Goal: Task Accomplishment & Management: Complete application form

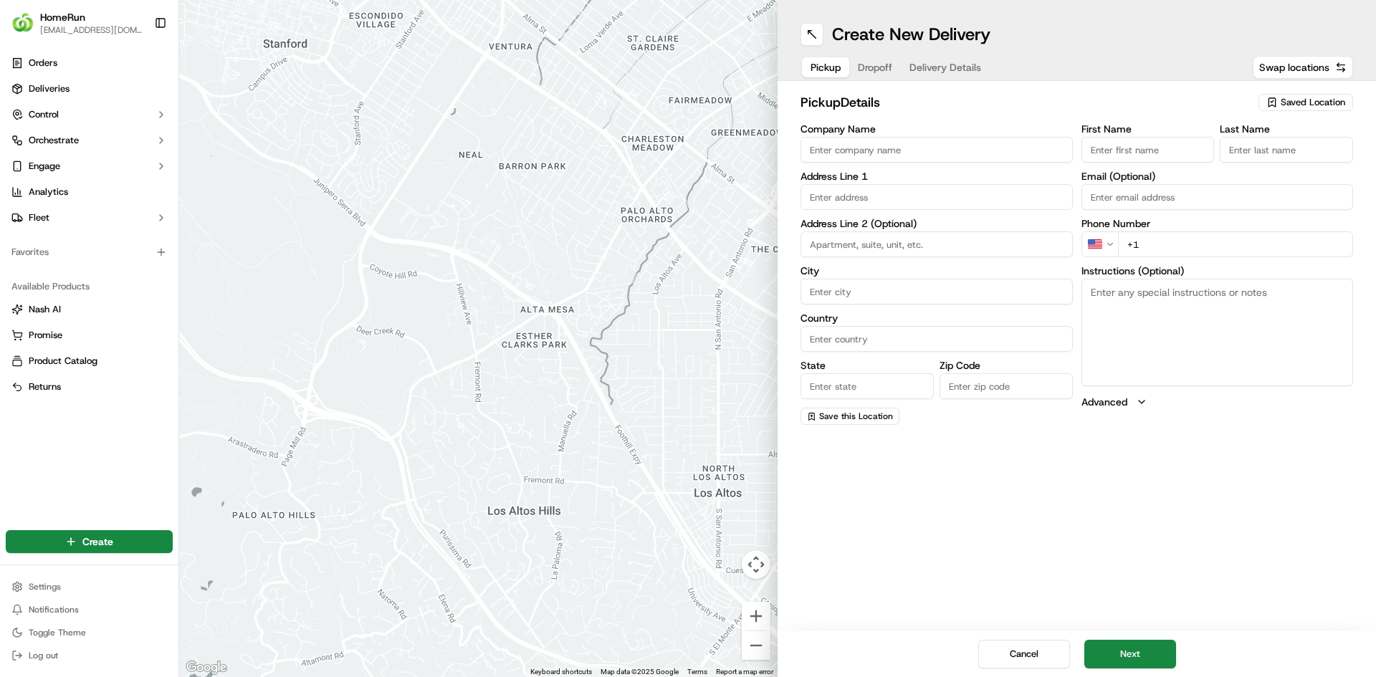
click at [1287, 98] on span "Saved Location" at bounding box center [1313, 102] width 64 height 13
type input "thurg"
click at [1275, 157] on span "Woolworths Thurgoona (3331)" at bounding box center [1281, 156] width 176 height 13
type input "Woolworths Thurgoona"
type input "[STREET_ADDRESS]"
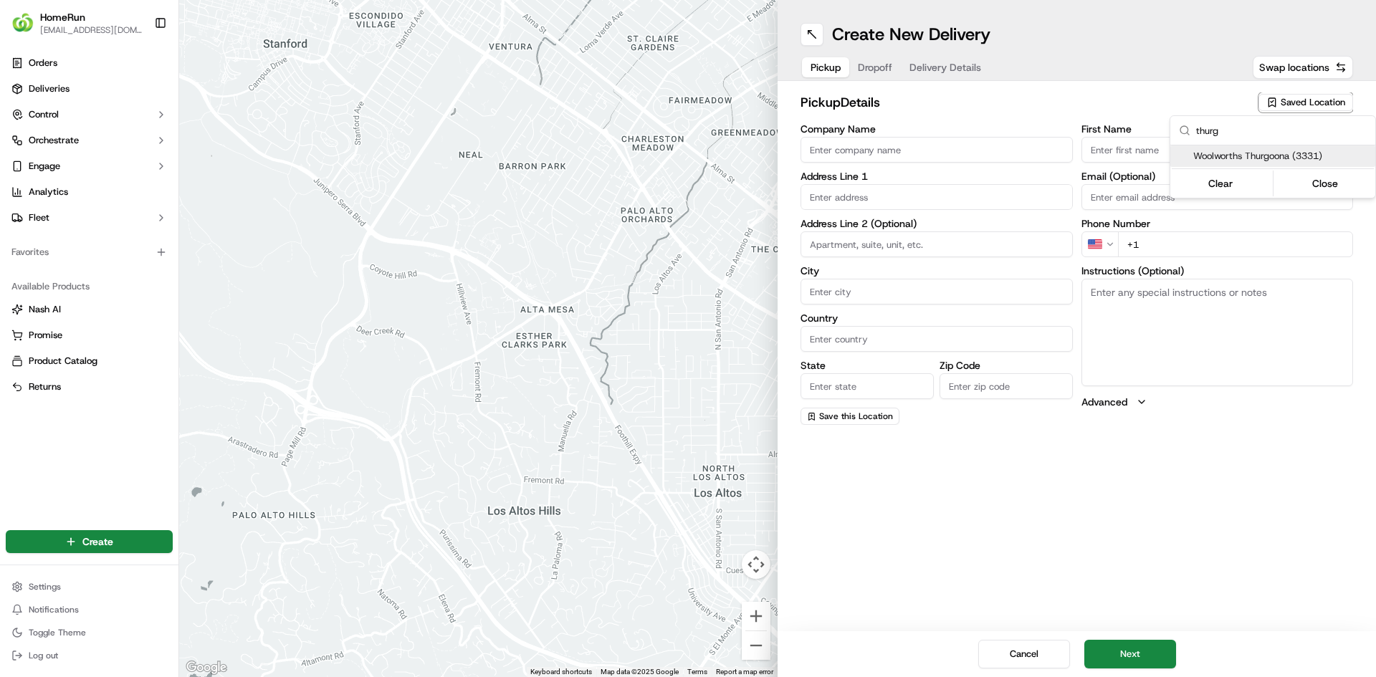
type input "Thurgoona"
type input "AU"
type input "[GEOGRAPHIC_DATA]"
type input "2640"
type input "Online"
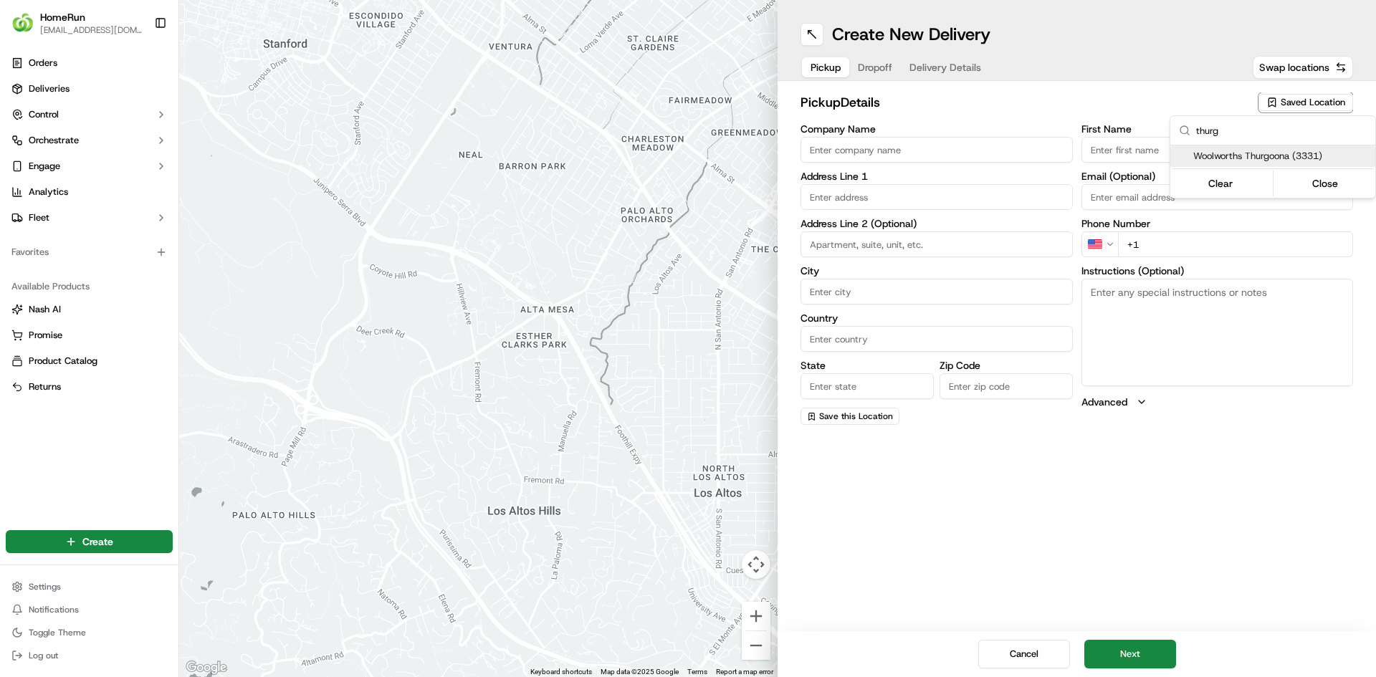
type input "Team"
type input "[PHONE_NUMBER]"
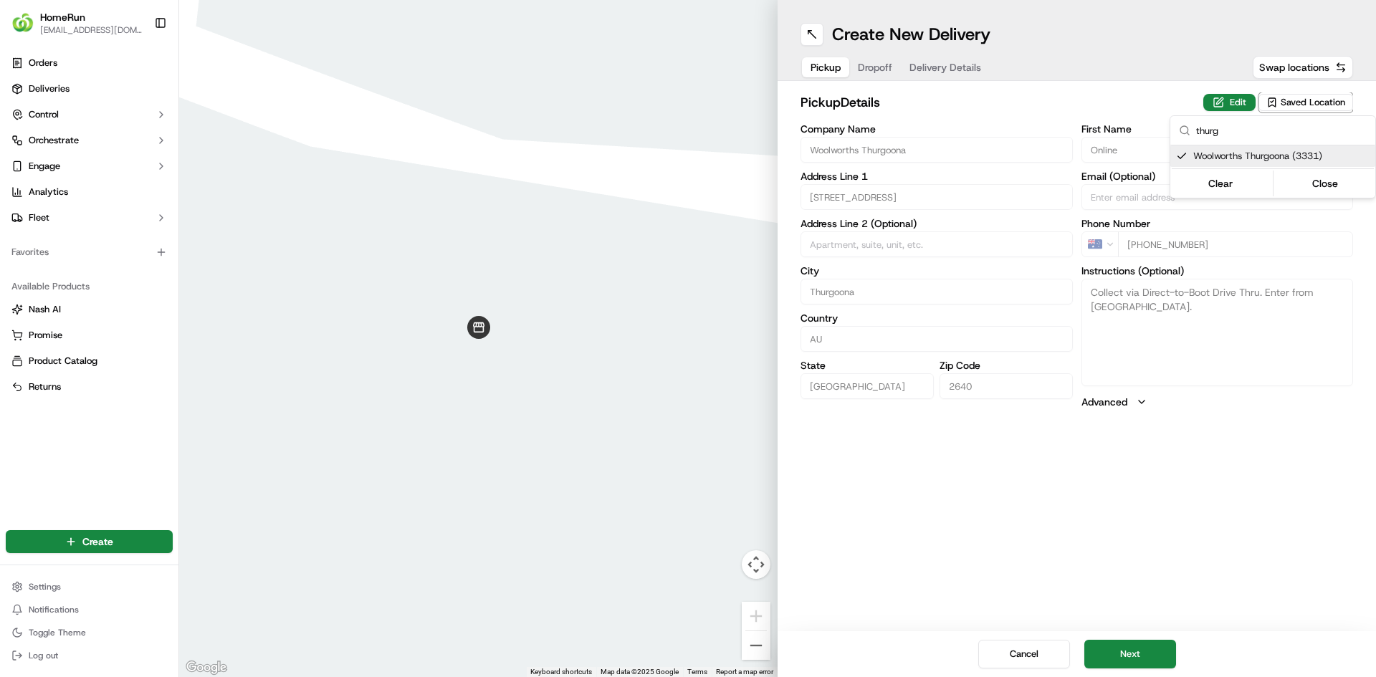
click at [1152, 656] on html "HomeRun [EMAIL_ADDRESS][DOMAIN_NAME] Toggle Sidebar Orders Deliveries Control O…" at bounding box center [688, 338] width 1376 height 677
click at [877, 60] on span "Dropoff" at bounding box center [875, 67] width 34 height 14
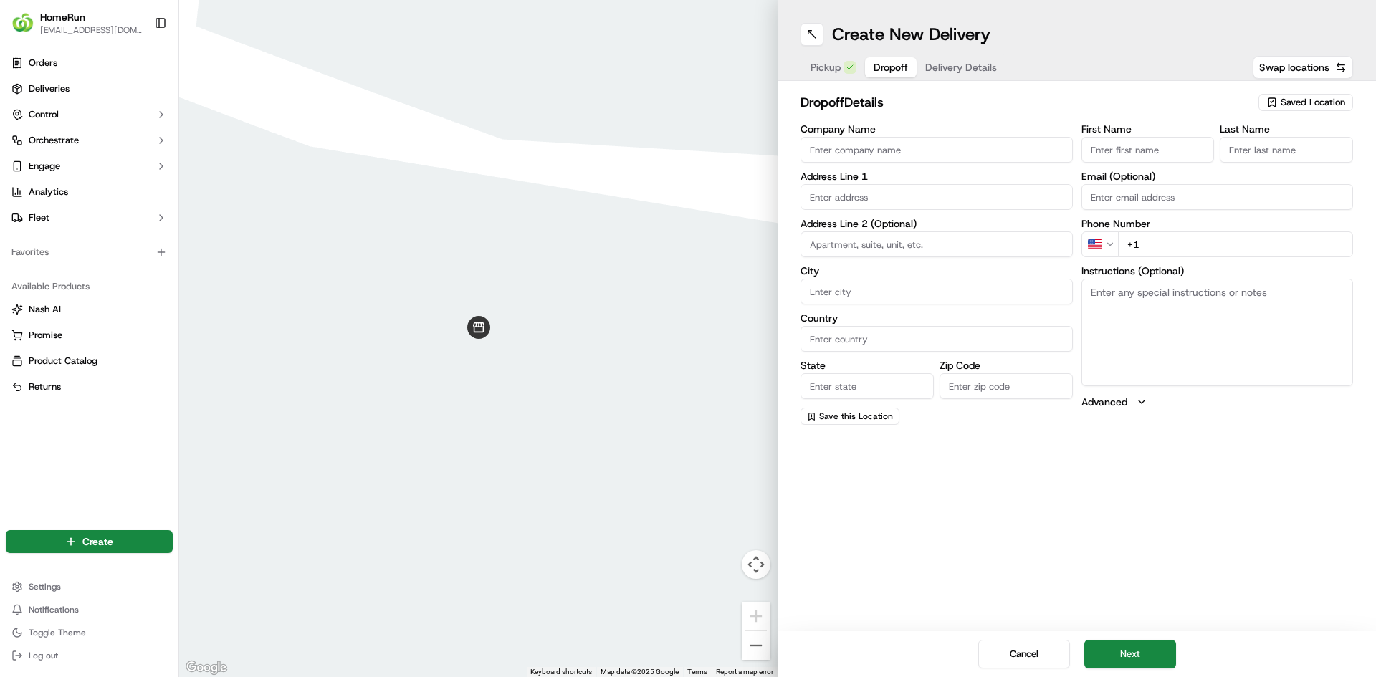
click at [885, 199] on input "text" at bounding box center [936, 197] width 272 height 26
paste input "[STREET_ADDRESS]"
click at [881, 229] on div "[STREET_ADDRESS]" at bounding box center [936, 226] width 265 height 21
type input "[STREET_ADDRESS]"
type input "[GEOGRAPHIC_DATA]"
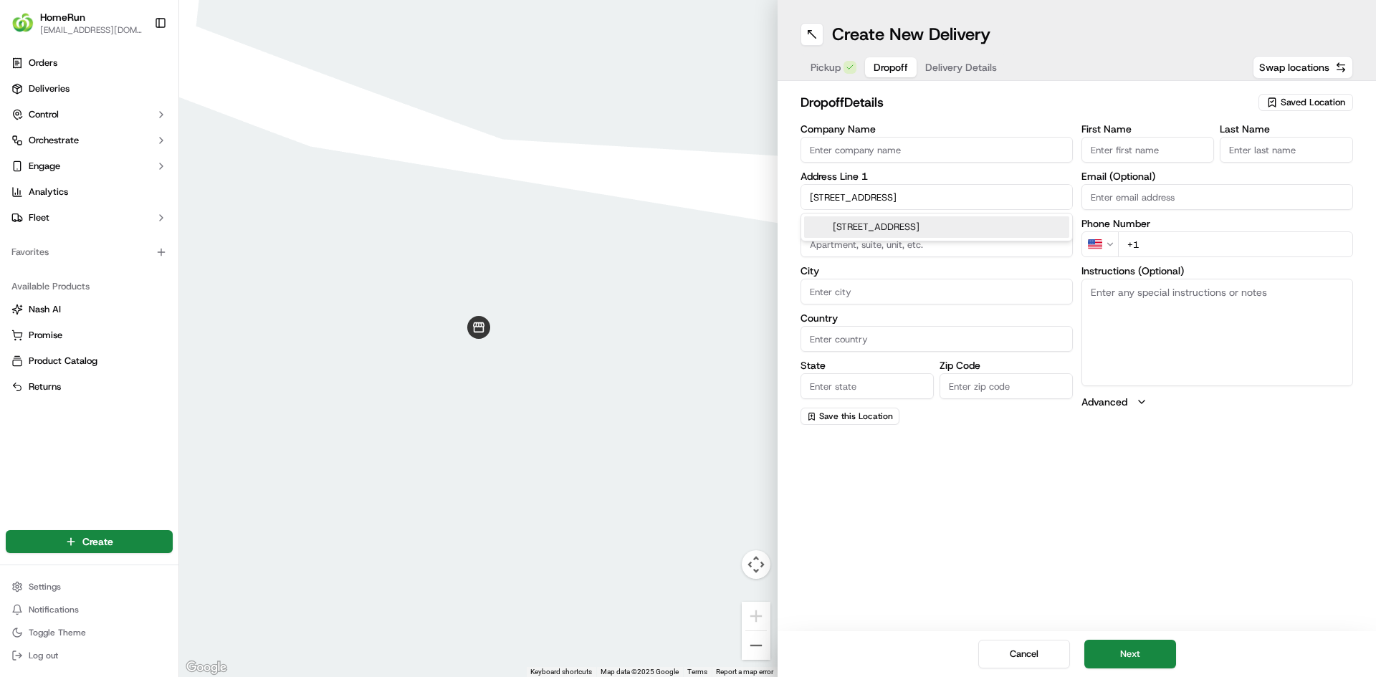
type input "[GEOGRAPHIC_DATA]"
type input "2641"
type input "[STREET_ADDRESS]"
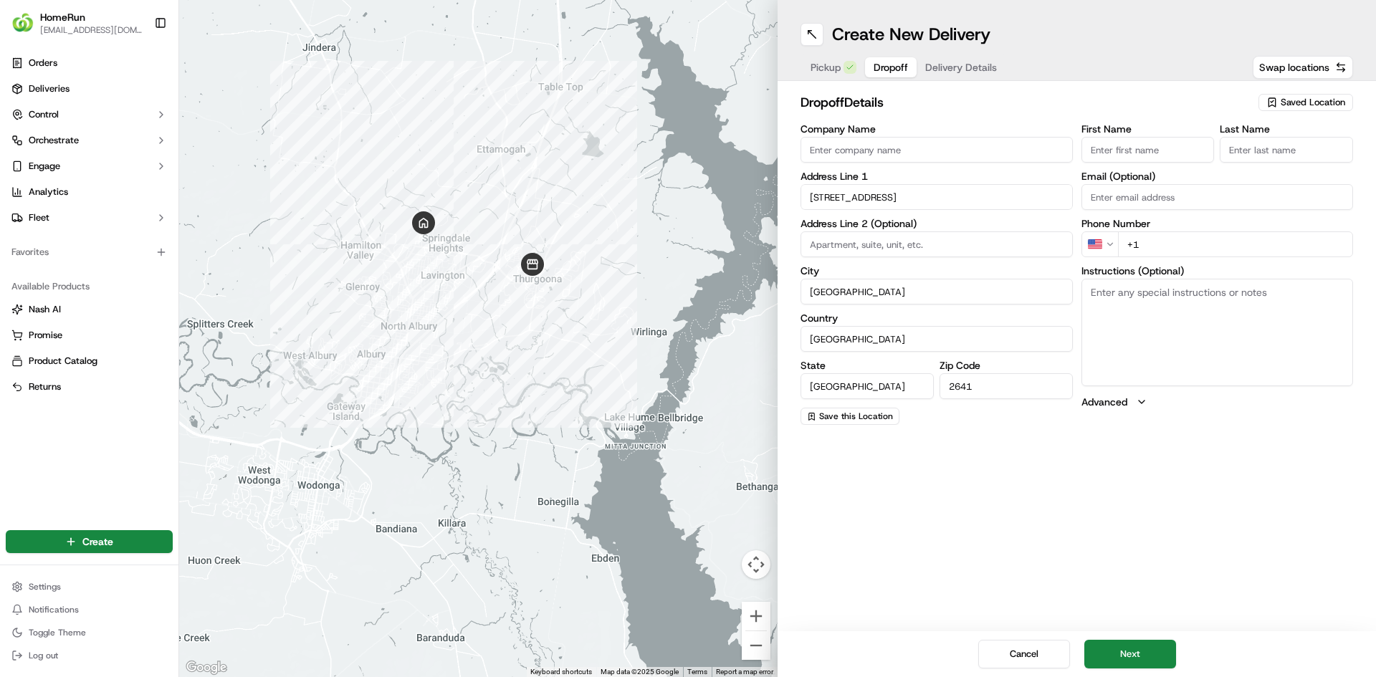
drag, startPoint x: 669, startPoint y: 363, endPoint x: 573, endPoint y: 259, distance: 141.5
click at [573, 259] on div at bounding box center [478, 338] width 598 height 677
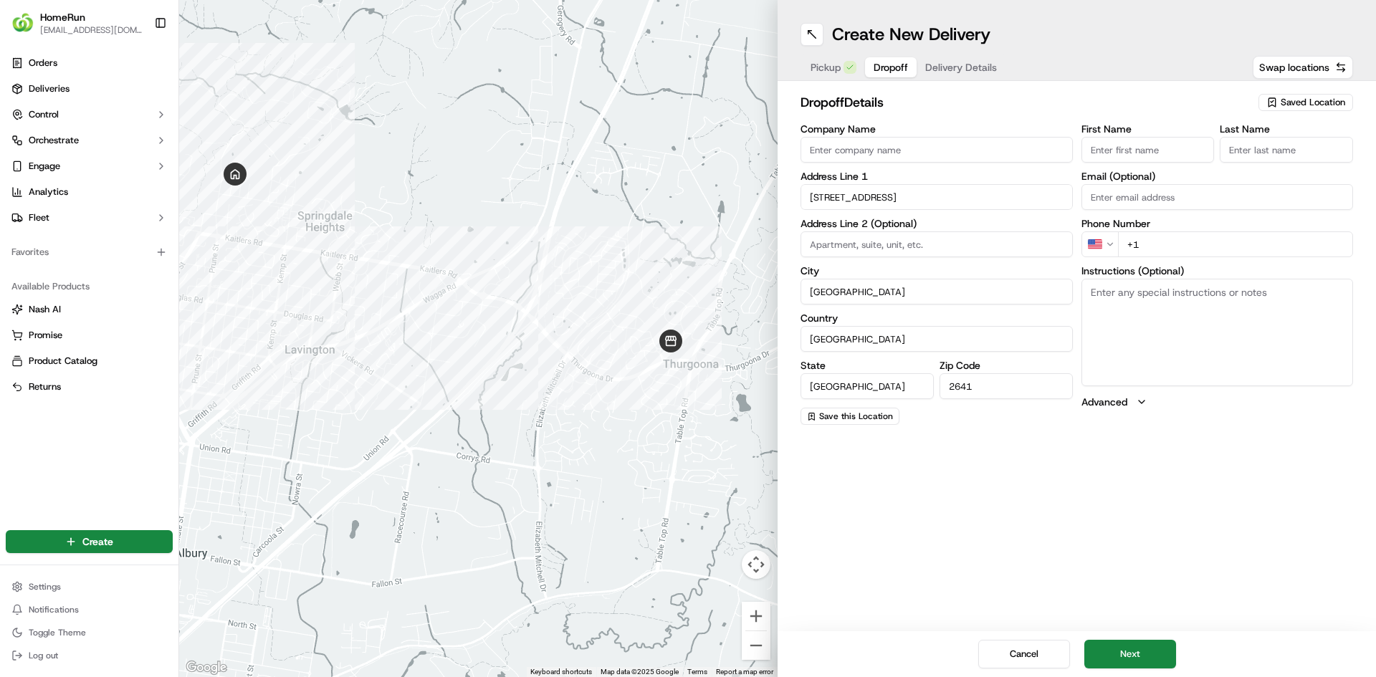
drag, startPoint x: 545, startPoint y: 354, endPoint x: 413, endPoint y: 330, distance: 134.1
click at [413, 330] on div at bounding box center [478, 338] width 598 height 677
click at [1102, 244] on html "HomeRun [EMAIL_ADDRESS][DOMAIN_NAME] Toggle Sidebar Orders Deliveries Control O…" at bounding box center [688, 338] width 1376 height 677
click at [1089, 234] on html "HomeRun [EMAIL_ADDRESS][DOMAIN_NAME] Toggle Sidebar Orders Deliveries Control O…" at bounding box center [688, 338] width 1376 height 677
click at [1190, 244] on input "+61" at bounding box center [1236, 244] width 236 height 26
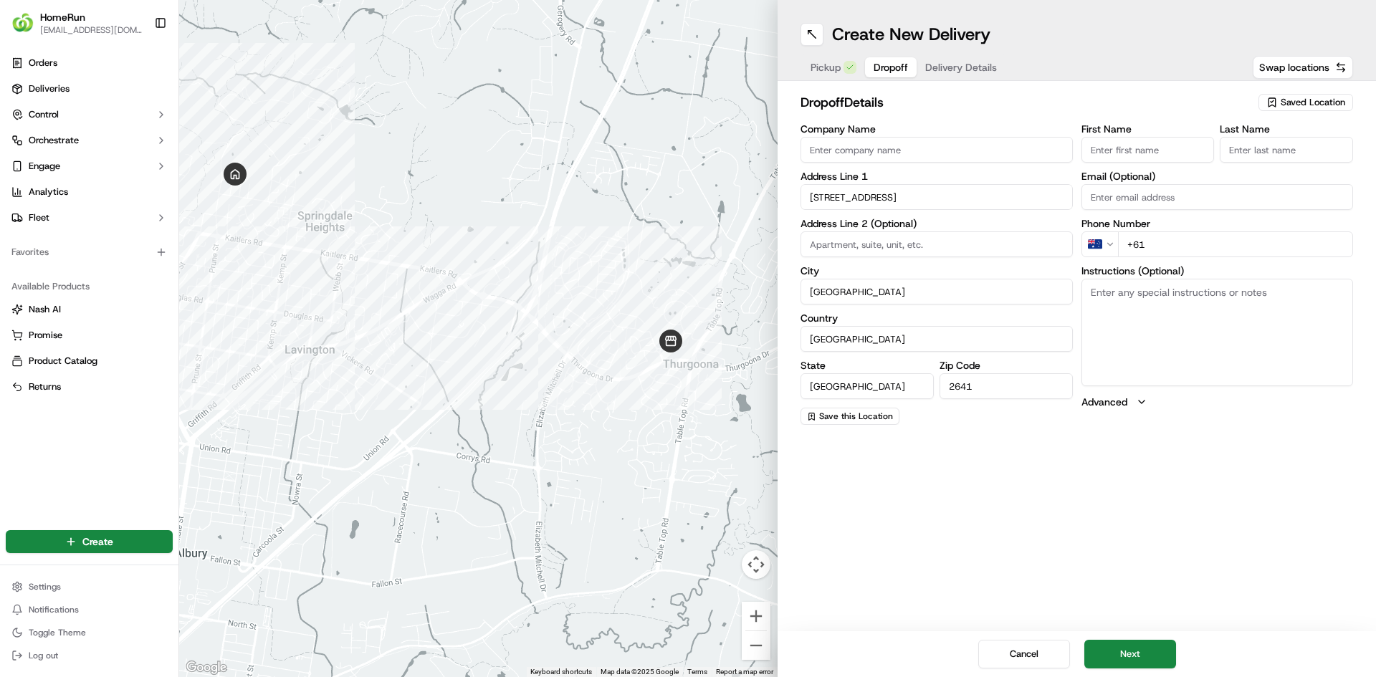
paste input "0434 104 096"
type input "[PHONE_NUMBER]"
click at [1143, 144] on input "First Name" at bounding box center [1147, 150] width 133 height 26
paste input "[PERSON_NAME]"
type input "[PERSON_NAME]"
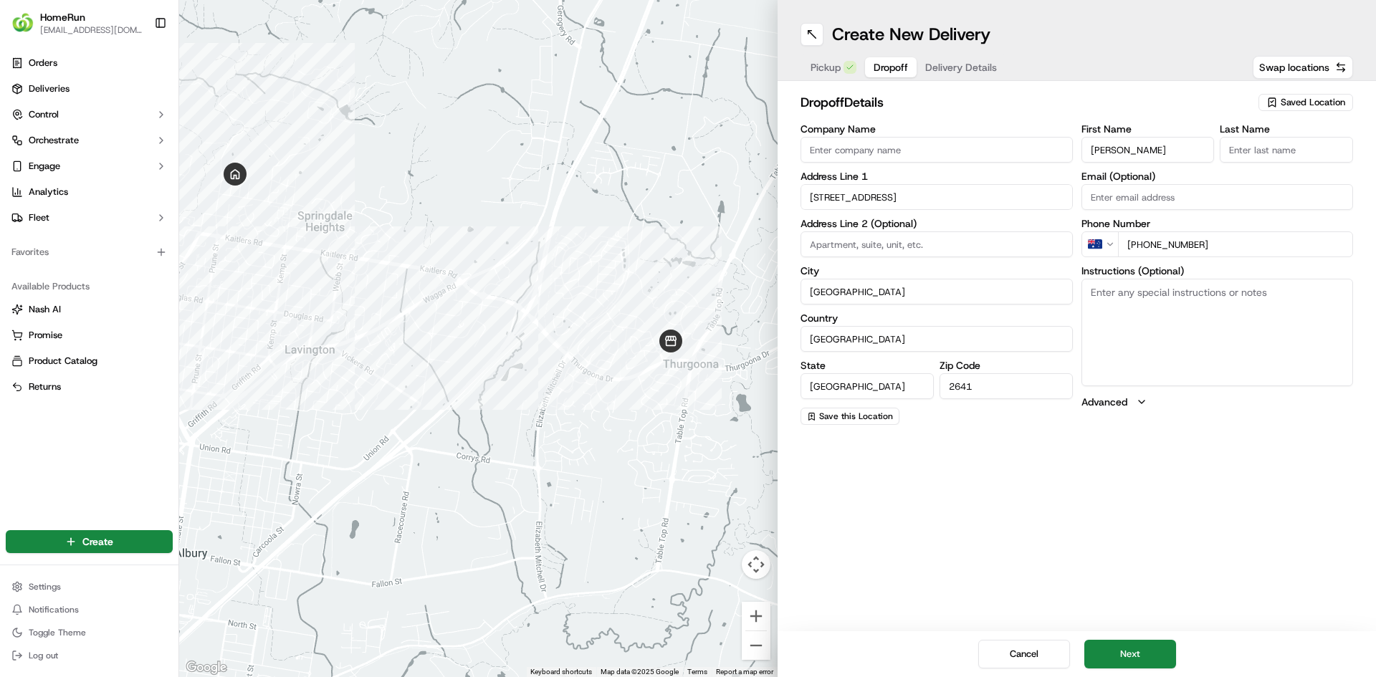
click at [1270, 143] on input "Last Name" at bounding box center [1286, 150] width 133 height 26
paste input "[PERSON_NAME]"
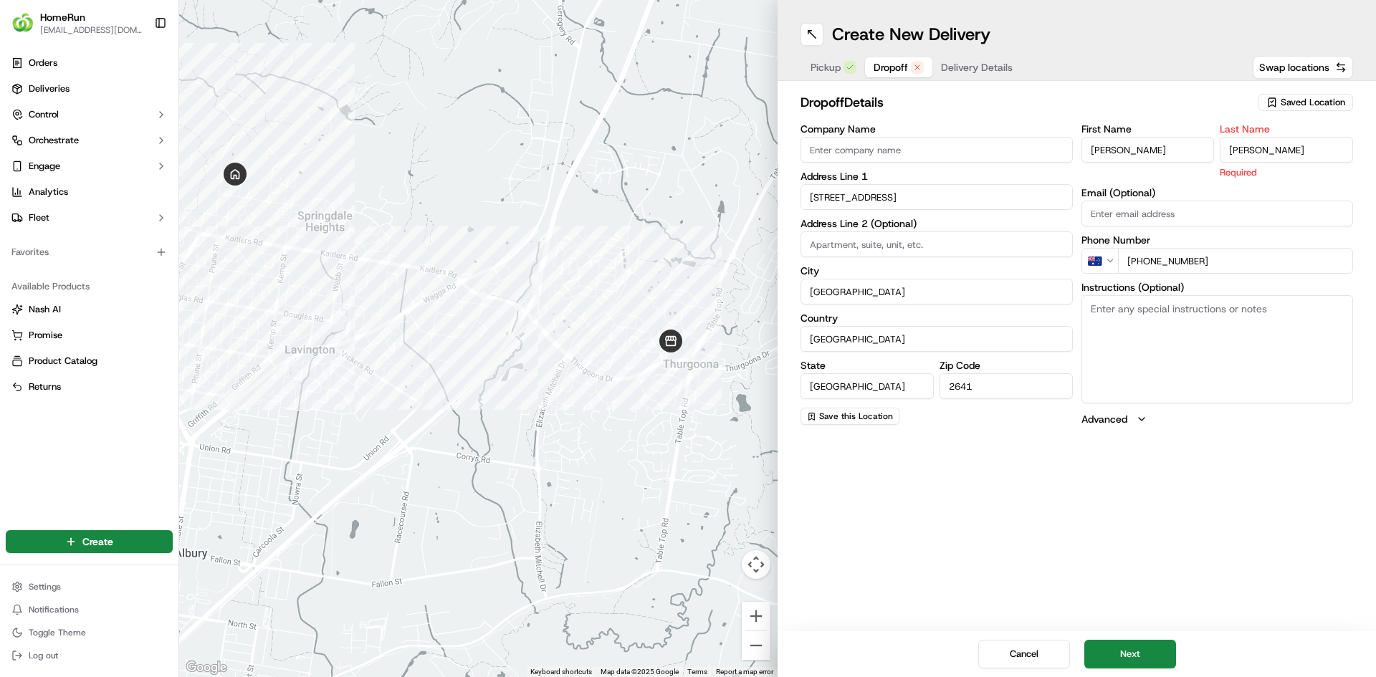
drag, startPoint x: 1258, startPoint y: 148, endPoint x: 1205, endPoint y: 147, distance: 53.8
click at [1205, 147] on div "First Name [PERSON_NAME] Last Name [PERSON_NAME] Required" at bounding box center [1217, 151] width 272 height 55
type input "[PERSON_NAME]"
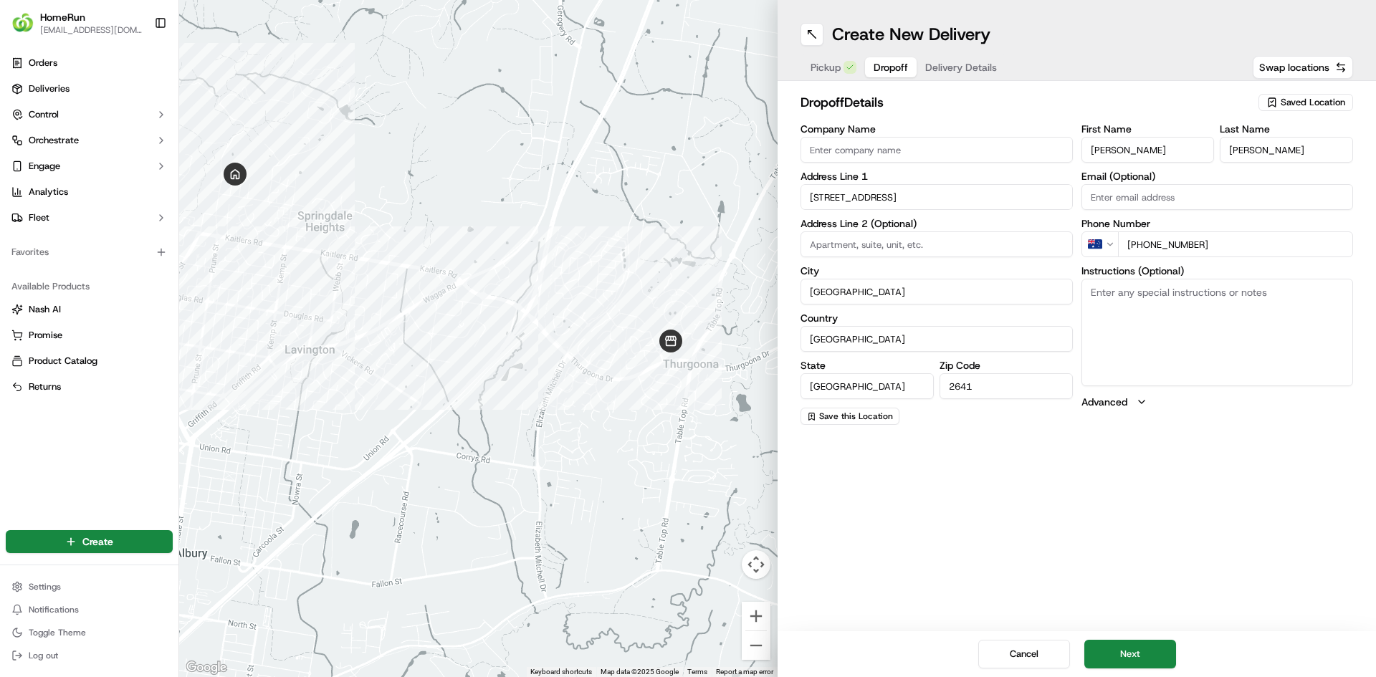
drag, startPoint x: 1167, startPoint y: 154, endPoint x: 1115, endPoint y: 152, distance: 52.4
click at [1115, 152] on input "[PERSON_NAME]" at bounding box center [1147, 150] width 133 height 26
type input "[PERSON_NAME]"
click at [1117, 651] on button "Next" at bounding box center [1130, 654] width 92 height 29
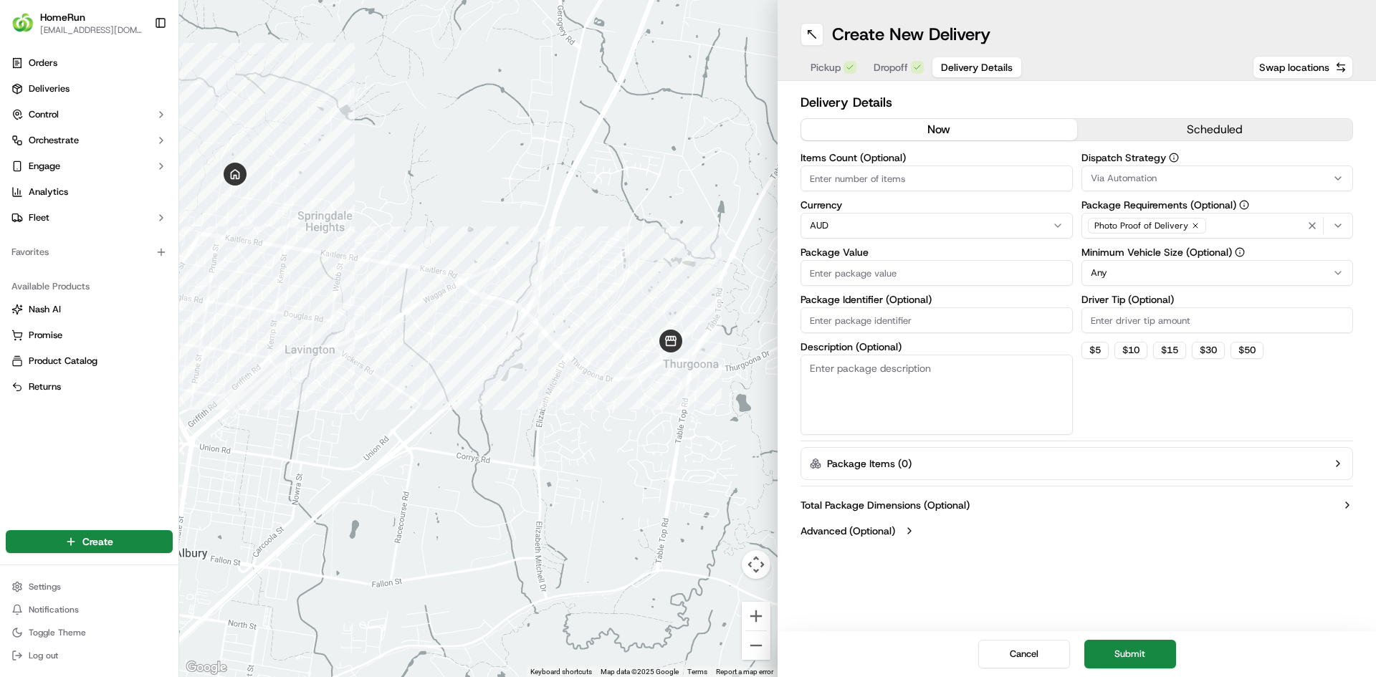
click at [974, 130] on button "now" at bounding box center [939, 129] width 276 height 21
click at [871, 183] on input "Items Count (Optional)" at bounding box center [936, 179] width 272 height 26
click at [882, 172] on input "Items Count (Optional)" at bounding box center [936, 179] width 272 height 26
click at [929, 176] on input "Items Count (Optional)" at bounding box center [936, 179] width 272 height 26
type input "3"
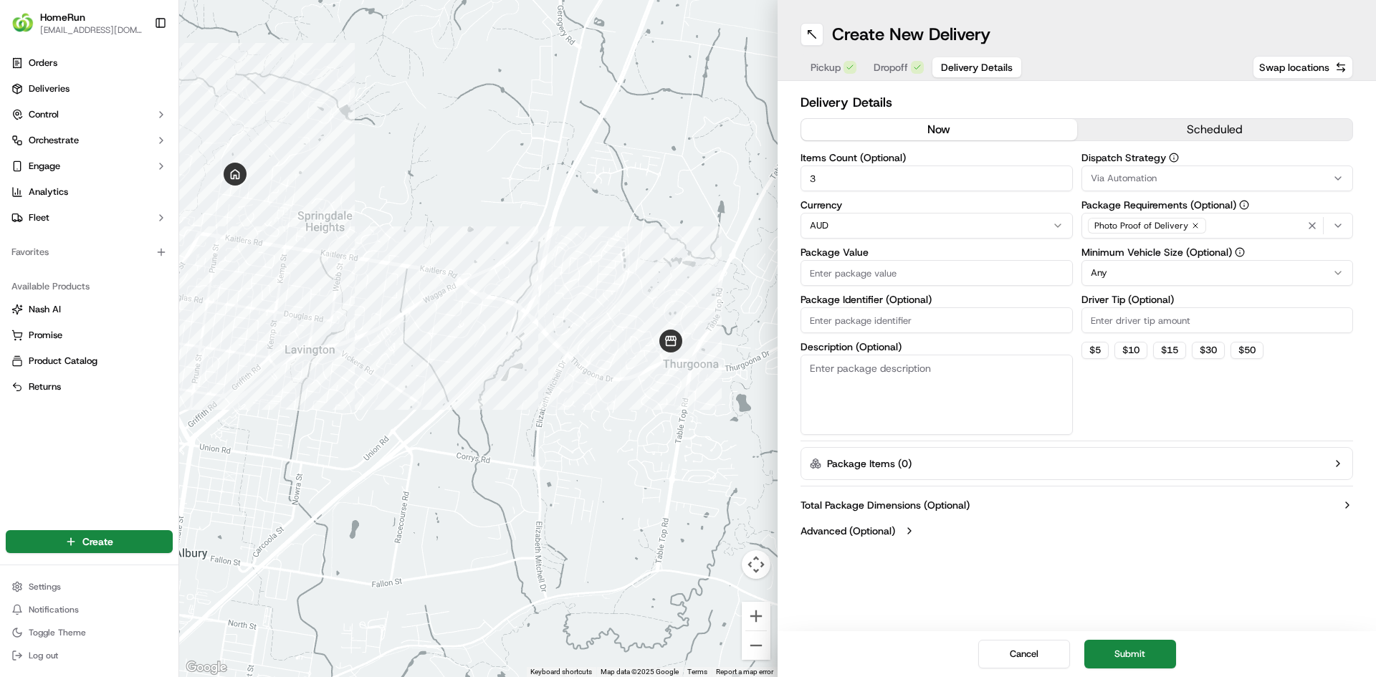
click at [867, 274] on input "Package Value" at bounding box center [936, 273] width 272 height 26
type input "1"
type input "75"
click at [922, 320] on input "Package Identifier (Optional)" at bounding box center [936, 320] width 272 height 26
paste input "269907231"
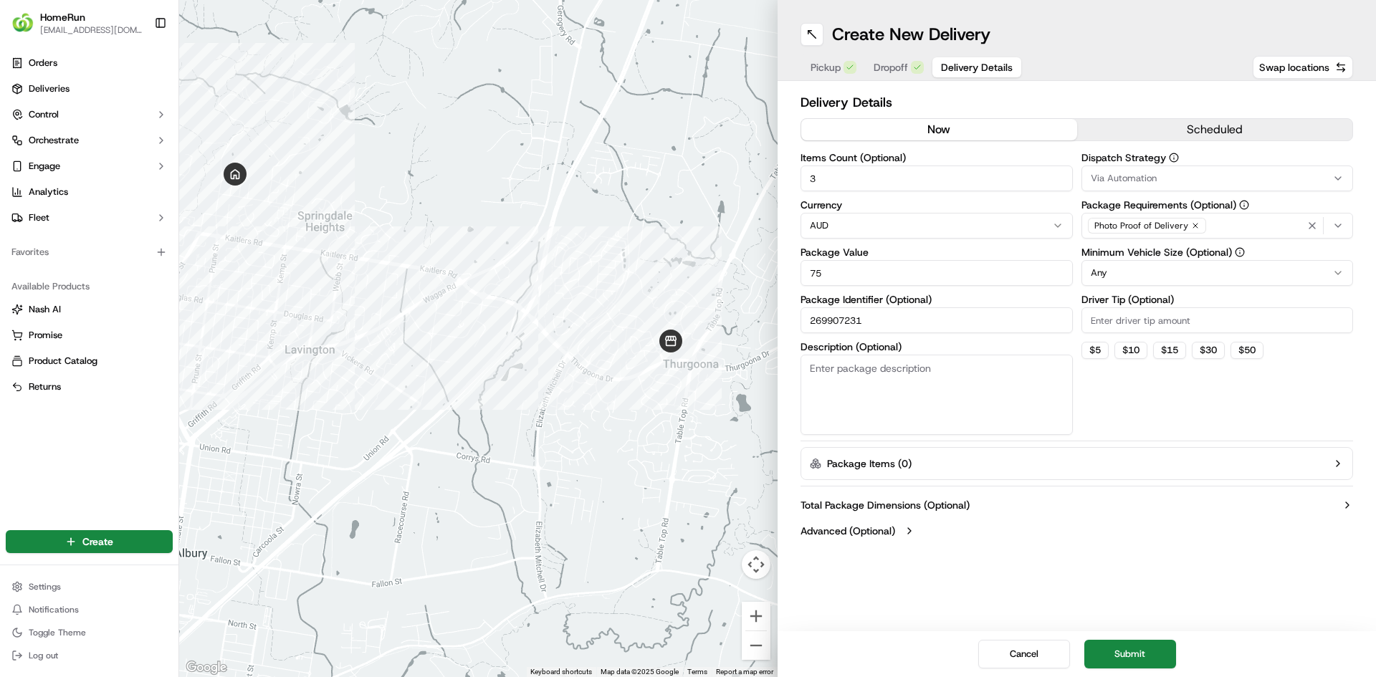
type input "269907231"
click at [894, 413] on textarea "Description (Optional)" at bounding box center [936, 395] width 272 height 80
type textarea "chilled items"
click at [1138, 641] on button "Submit" at bounding box center [1130, 654] width 92 height 29
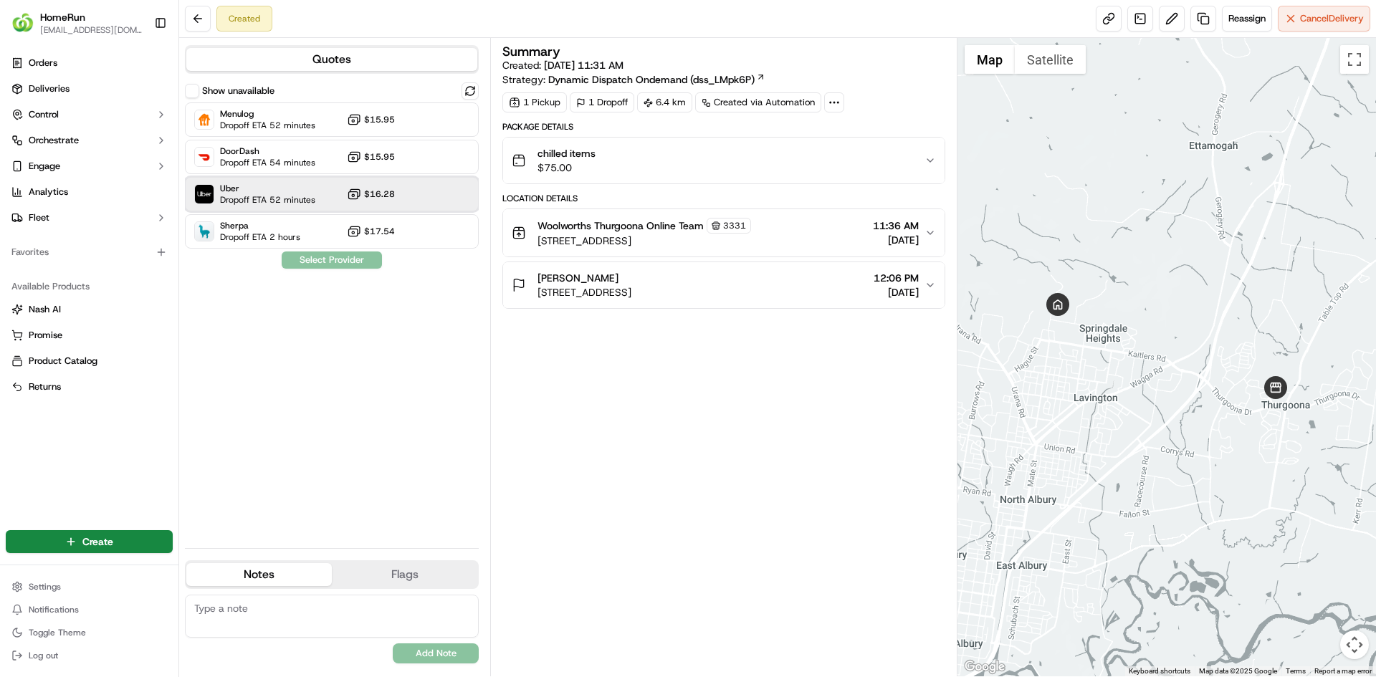
click at [279, 196] on span "Dropoff ETA 52 minutes" at bounding box center [267, 199] width 95 height 11
click at [346, 264] on button "Assign Provider" at bounding box center [332, 260] width 102 height 17
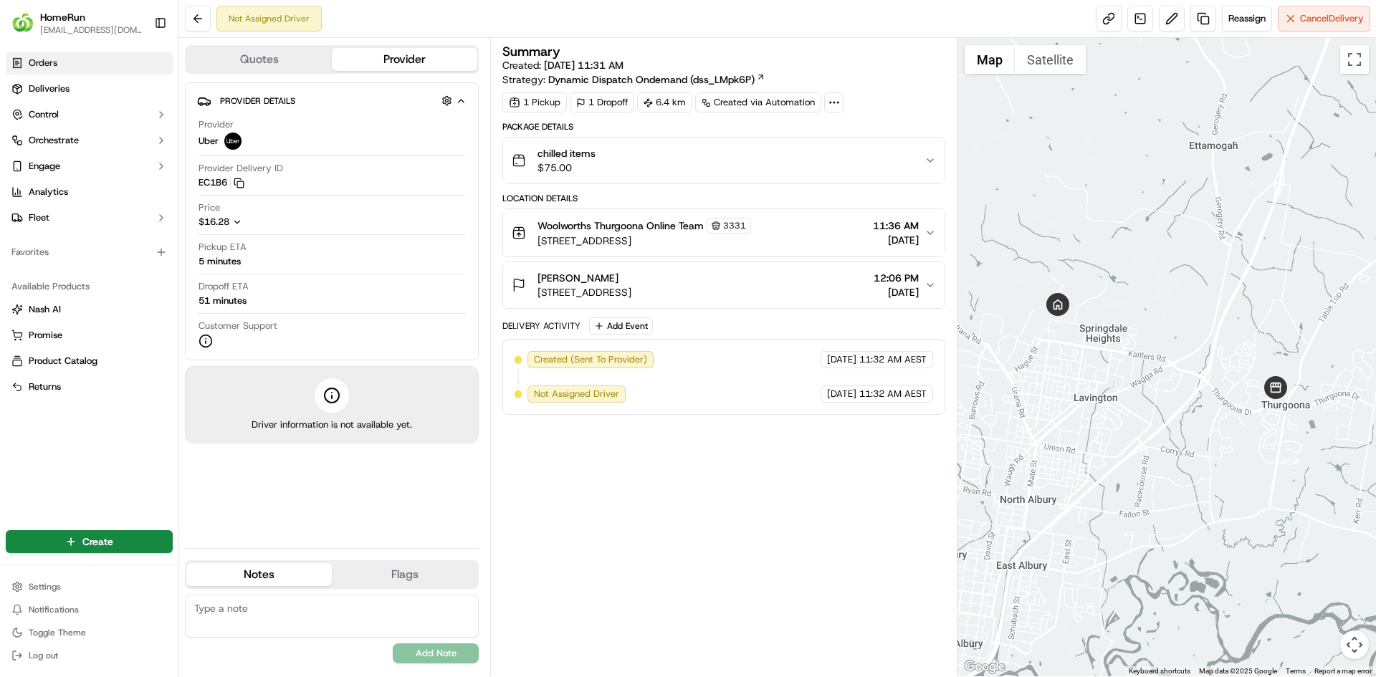
click at [74, 66] on link "Orders" at bounding box center [89, 63] width 167 height 23
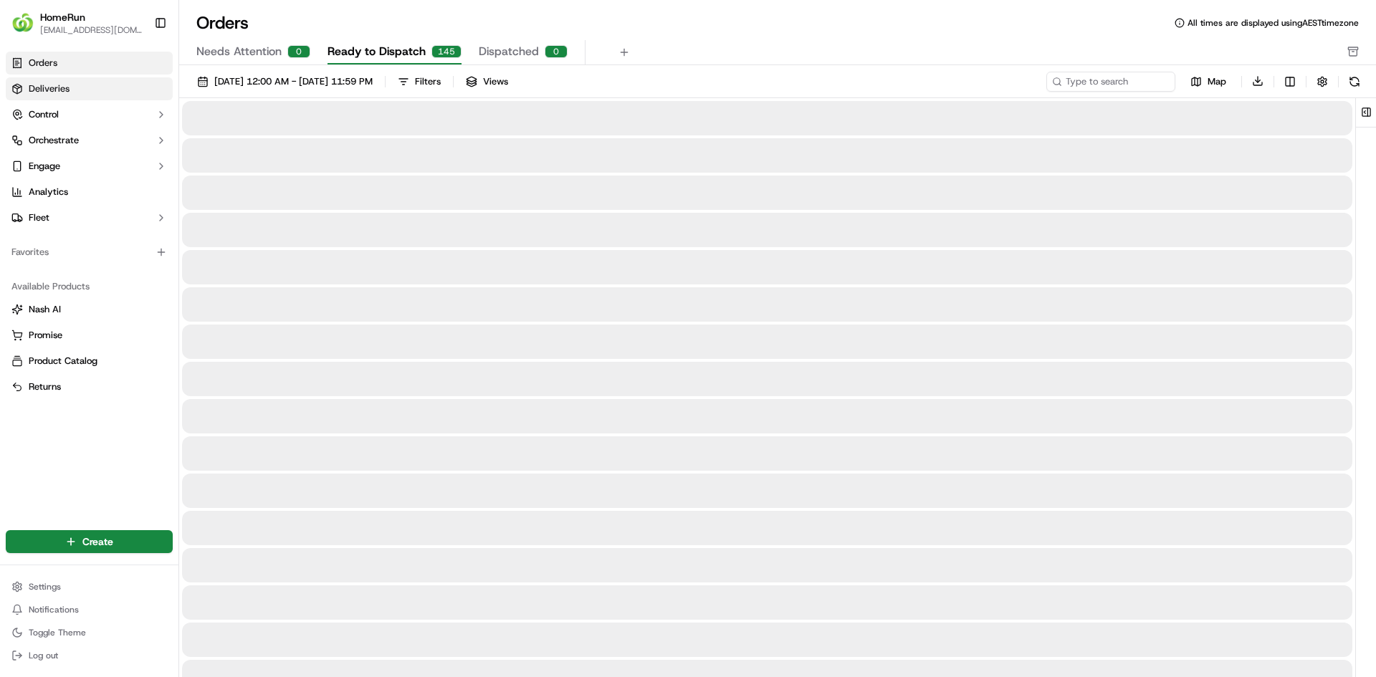
click at [79, 99] on link "Deliveries" at bounding box center [89, 88] width 167 height 23
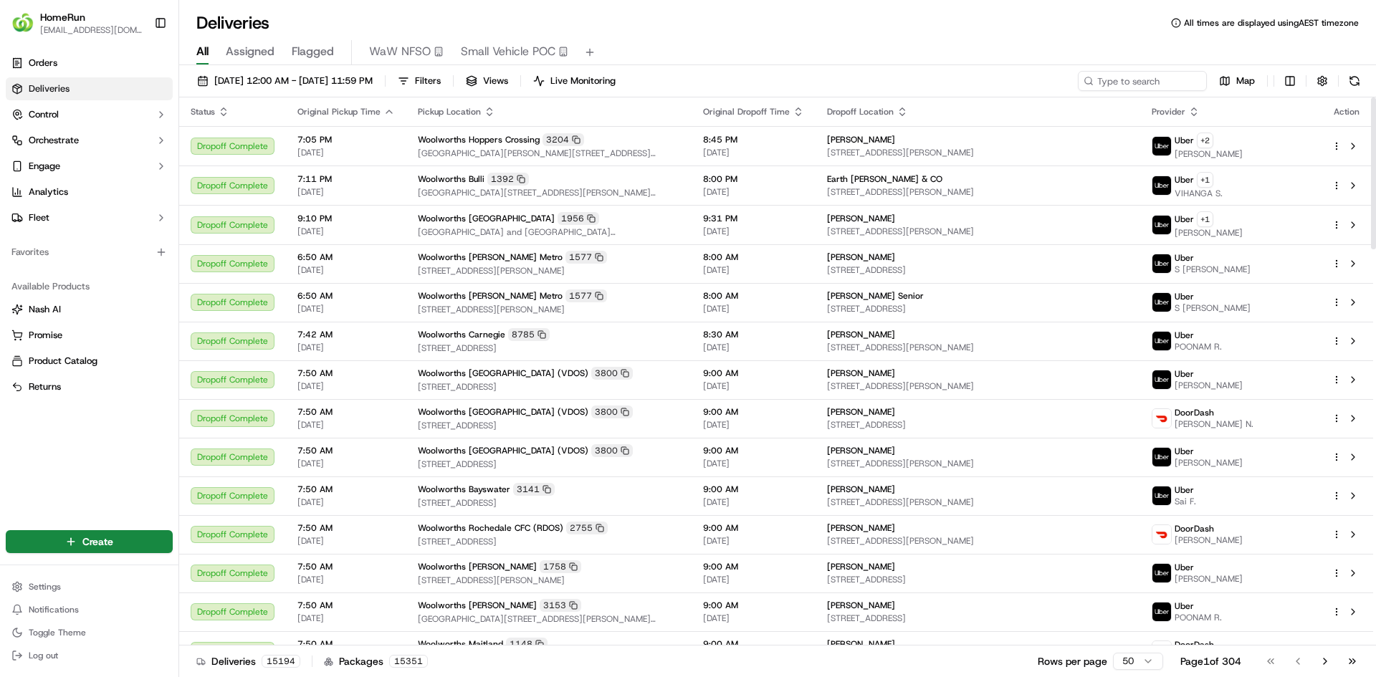
click at [1000, 34] on div "All Assigned Flagged WaW NFSO Small Vehicle POC" at bounding box center [777, 49] width 1197 height 31
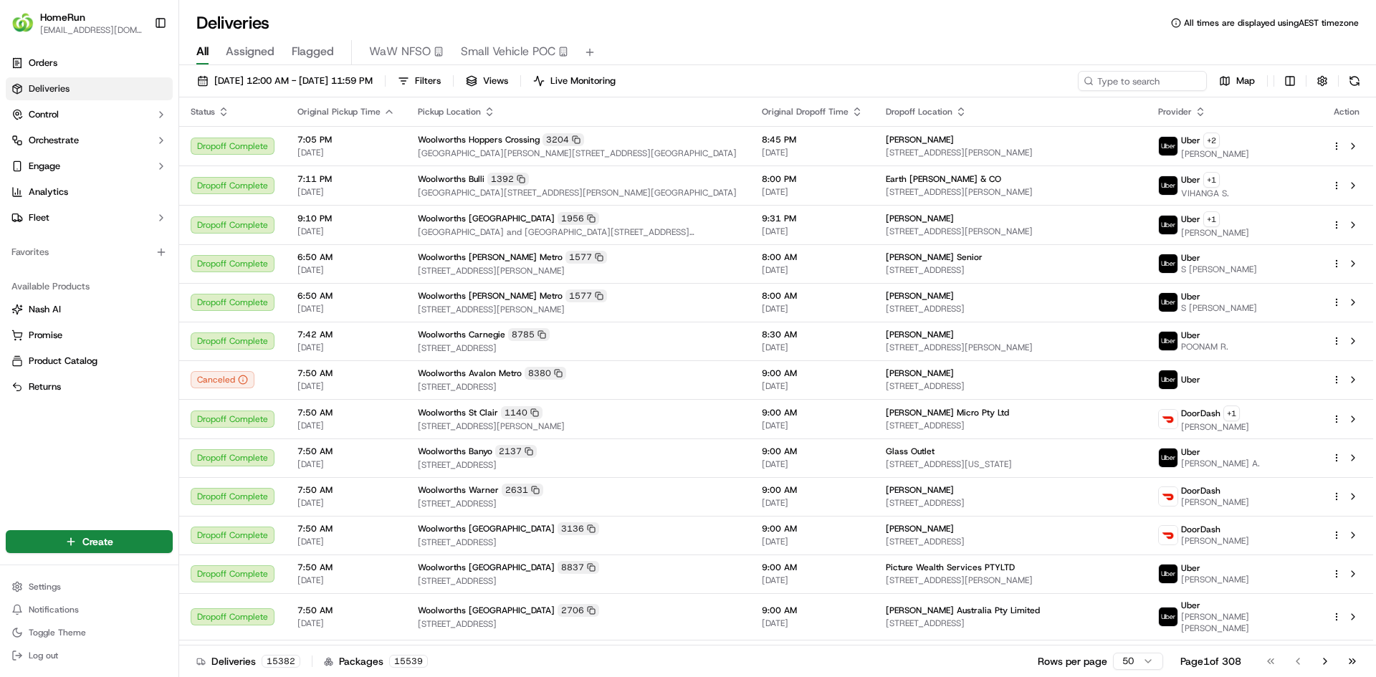
click at [921, 29] on div "Deliveries All times are displayed using AEST timezone" at bounding box center [777, 22] width 1197 height 23
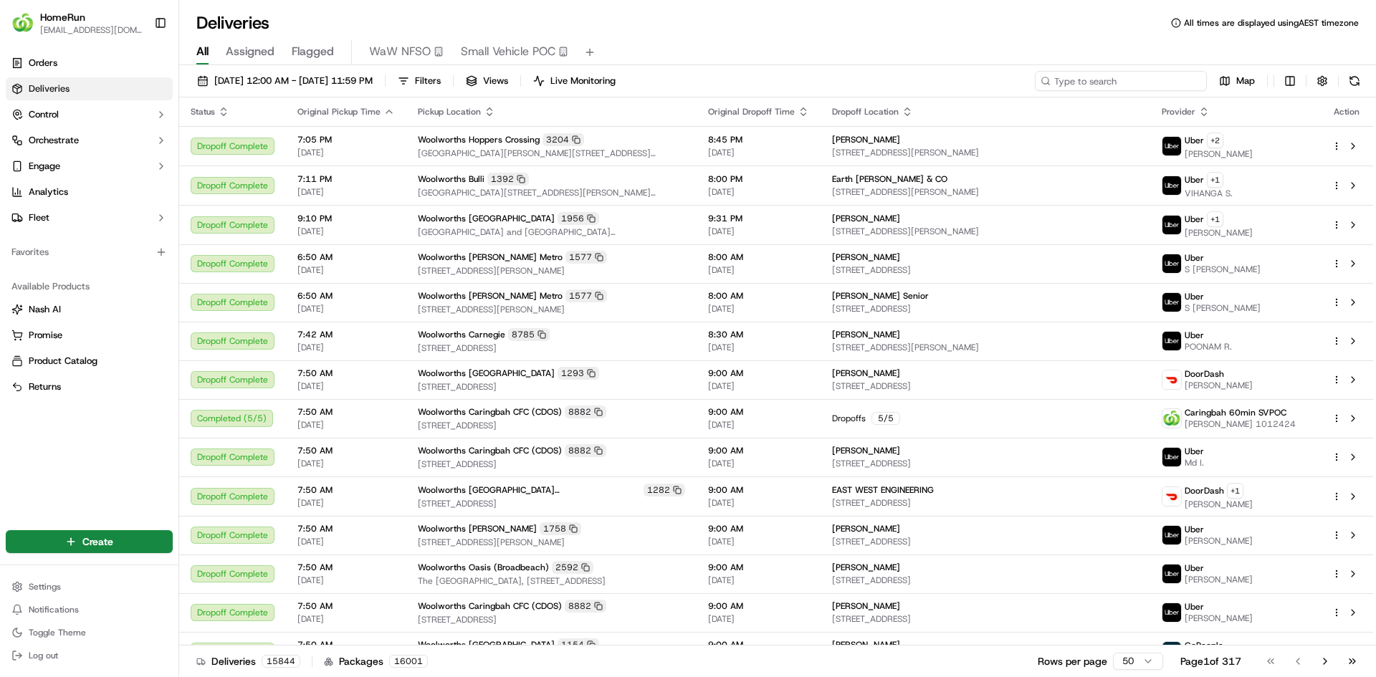
click at [1117, 85] on input at bounding box center [1121, 81] width 172 height 20
paste input "269819423"
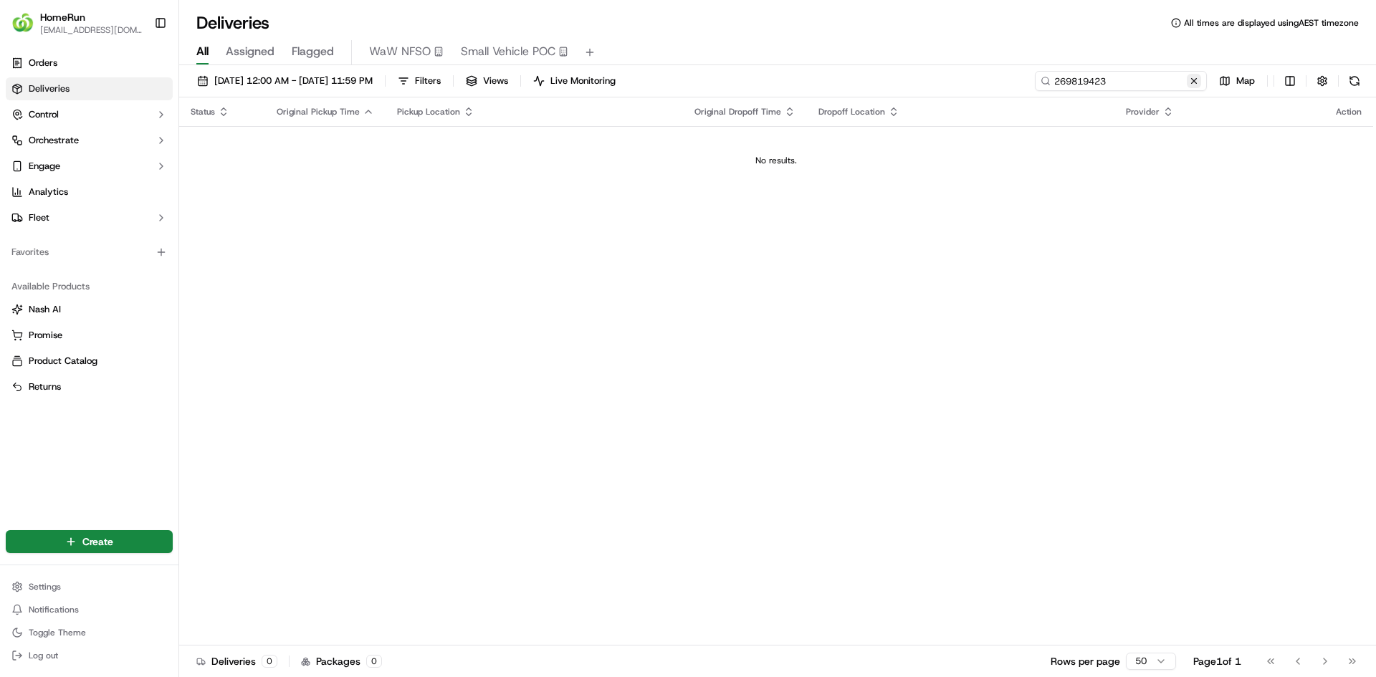
type input "269819423"
click at [1193, 80] on button at bounding box center [1194, 81] width 14 height 14
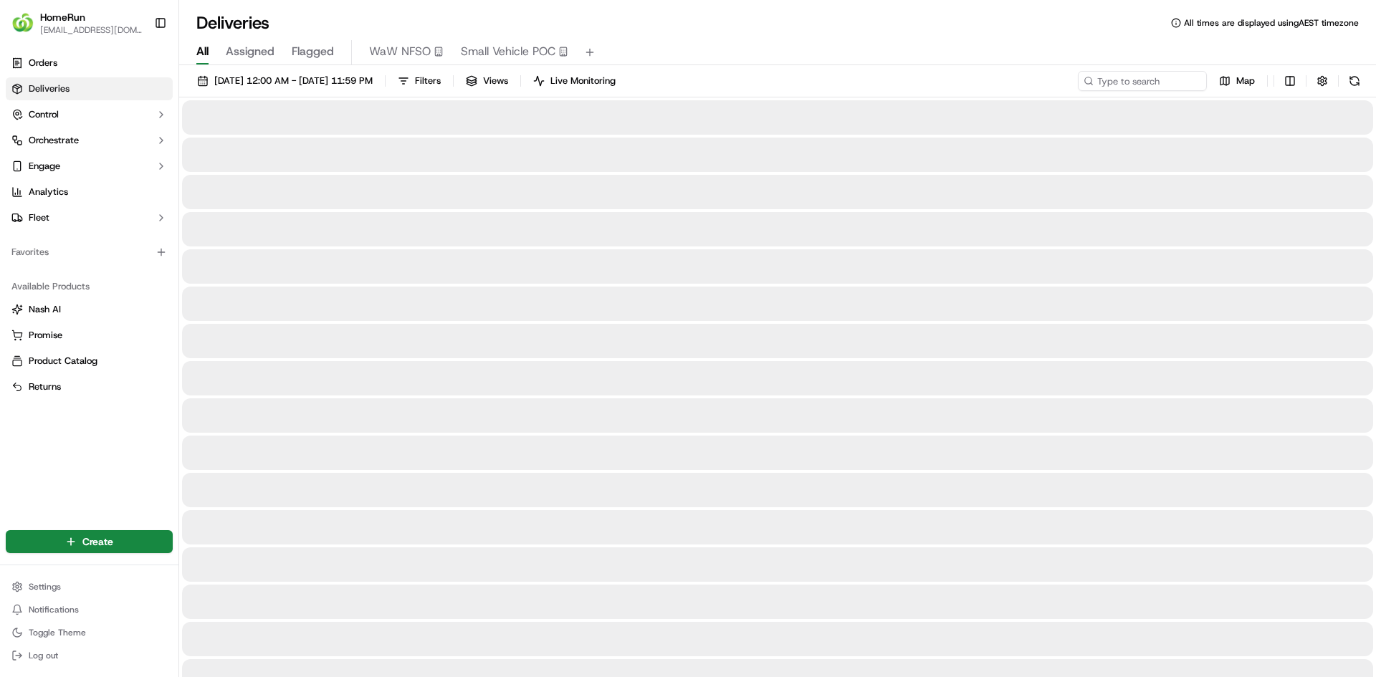
click at [1063, 42] on div "All Assigned Flagged WaW NFSO Small Vehicle POC" at bounding box center [777, 52] width 1197 height 25
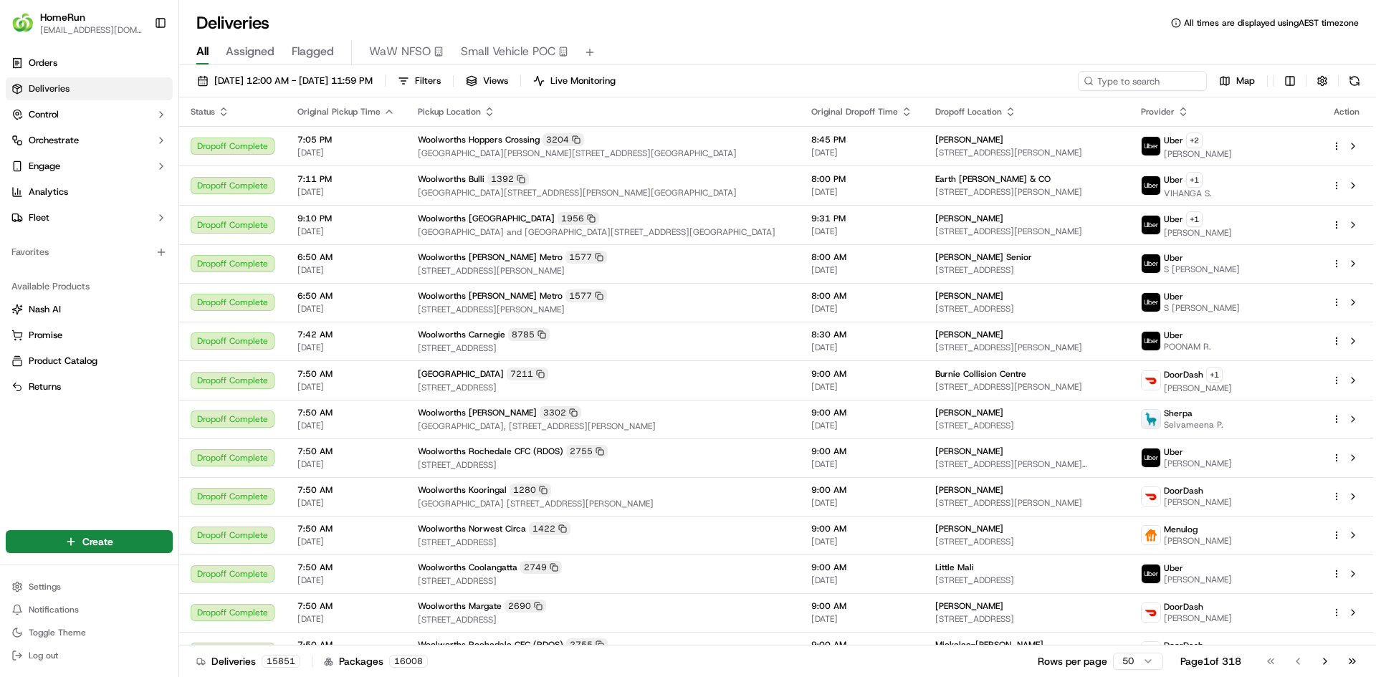
click at [1062, 44] on div "All Assigned Flagged WaW NFSO Small Vehicle POC" at bounding box center [777, 52] width 1197 height 25
